Goal: Use online tool/utility: Utilize a website feature to perform a specific function

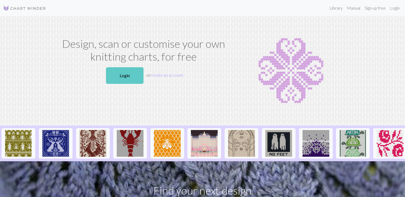
click at [137, 70] on link "Login" at bounding box center [124, 75] width 37 height 17
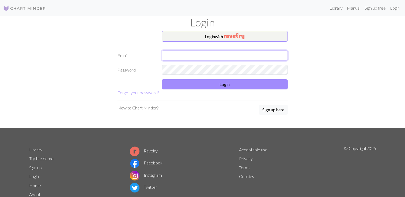
type input "[EMAIL_ADDRESS][DOMAIN_NAME]"
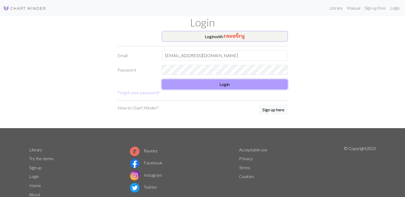
click at [197, 84] on button "Login" at bounding box center [225, 84] width 126 height 10
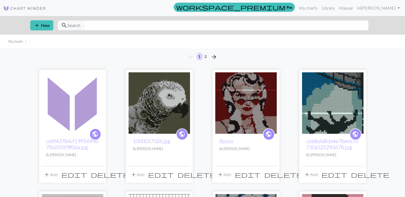
click at [71, 94] on img at bounding box center [73, 103] width 62 height 62
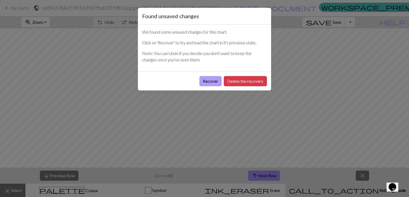
click at [209, 80] on button "Recover" at bounding box center [210, 81] width 22 height 10
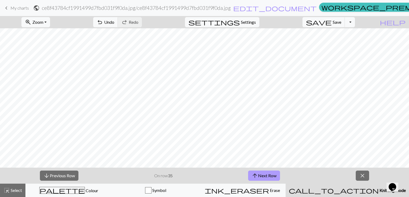
click at [265, 174] on button "arrow_upward Next Row" at bounding box center [264, 176] width 32 height 10
click at [263, 176] on button "arrow_upward Next Row" at bounding box center [264, 176] width 32 height 10
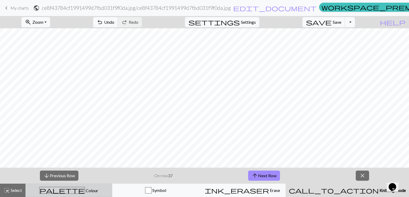
click at [58, 190] on div "palette Colour Colour" at bounding box center [69, 190] width 80 height 7
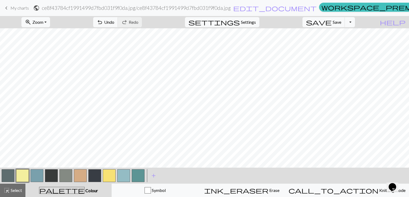
click at [52, 177] on button "button" at bounding box center [51, 176] width 13 height 13
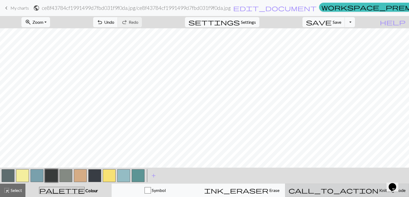
click at [350, 187] on button "call_to_action Knitting mode Knitting mode" at bounding box center [347, 190] width 124 height 13
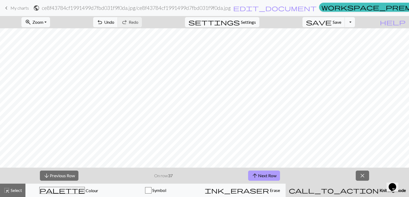
click at [273, 177] on button "arrow_upward Next Row" at bounding box center [264, 176] width 32 height 10
click at [267, 176] on button "arrow_upward Next Row" at bounding box center [264, 176] width 32 height 10
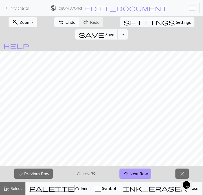
click at [127, 173] on span "arrow_upward" at bounding box center [126, 173] width 6 height 7
click at [138, 173] on button "arrow_upward Next Row" at bounding box center [135, 174] width 32 height 10
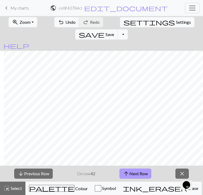
click at [141, 170] on button "arrow_upward Next Row" at bounding box center [135, 174] width 32 height 10
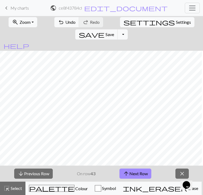
scroll to position [0, 48]
